Goal: Navigation & Orientation: Go to known website

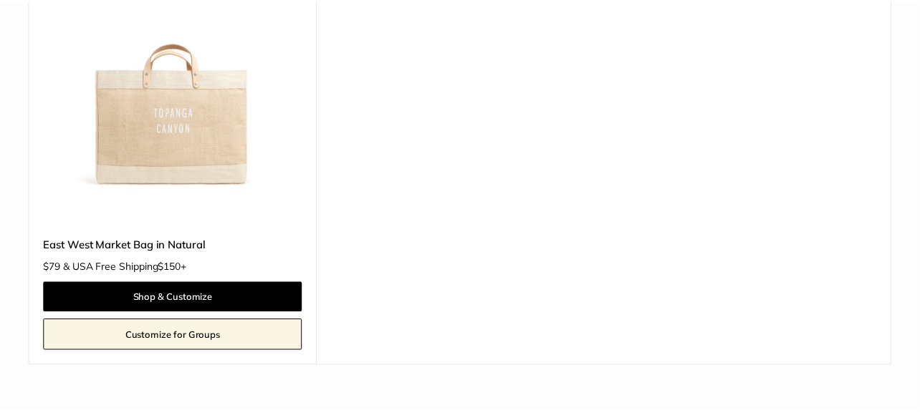
scroll to position [1313, 0]
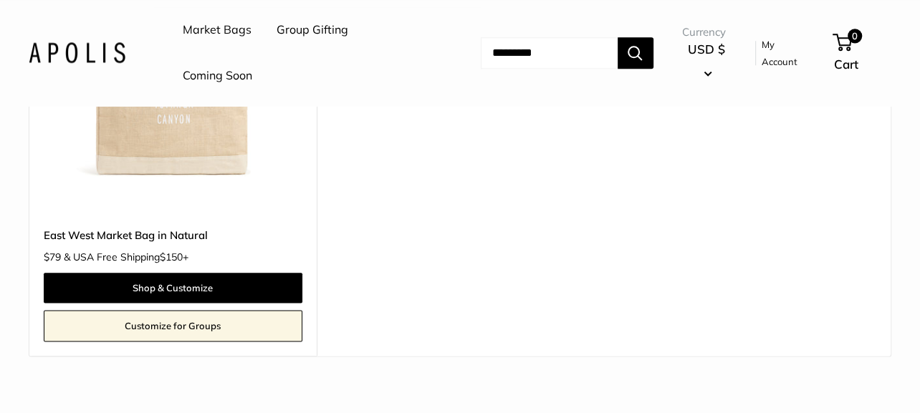
click at [78, 52] on img at bounding box center [77, 52] width 97 height 21
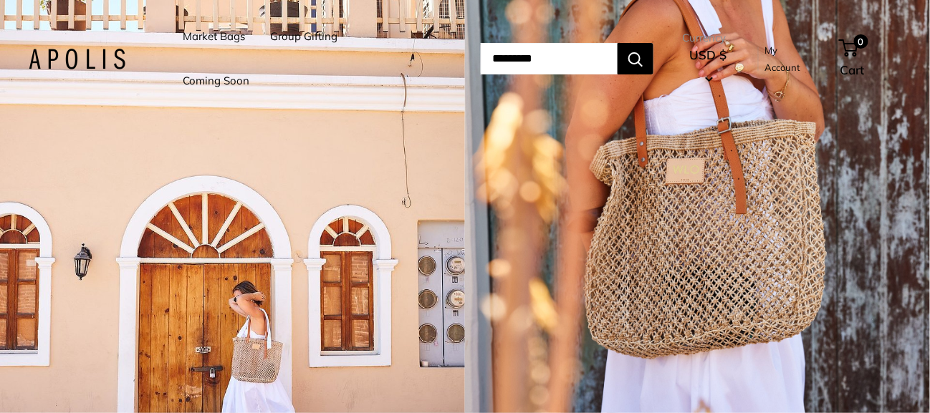
click at [281, 236] on div "1 / 5" at bounding box center [232, 206] width 465 height 413
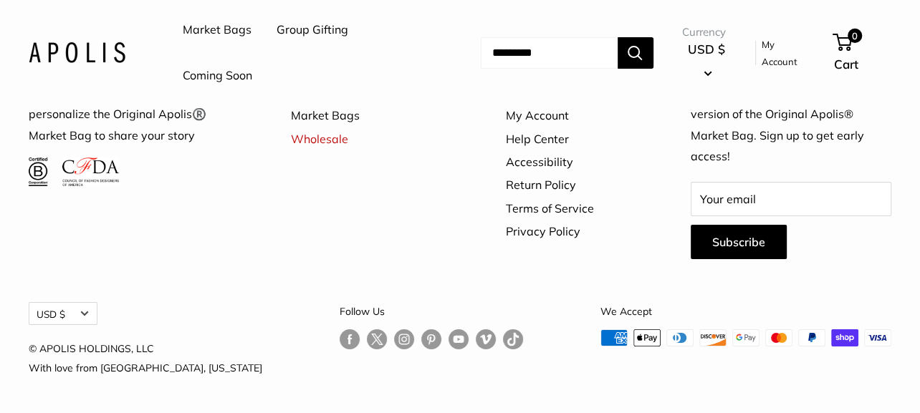
scroll to position [4133, 0]
